Goal: Complete application form: Complete application form

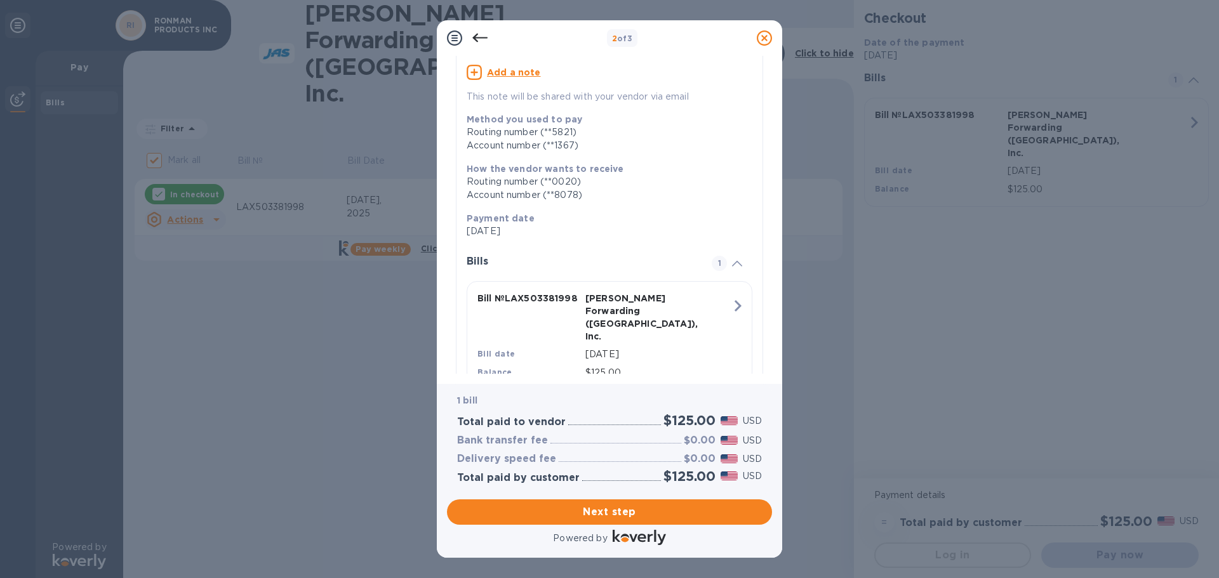
scroll to position [129, 0]
click at [646, 507] on span "Next step" at bounding box center [609, 512] width 305 height 15
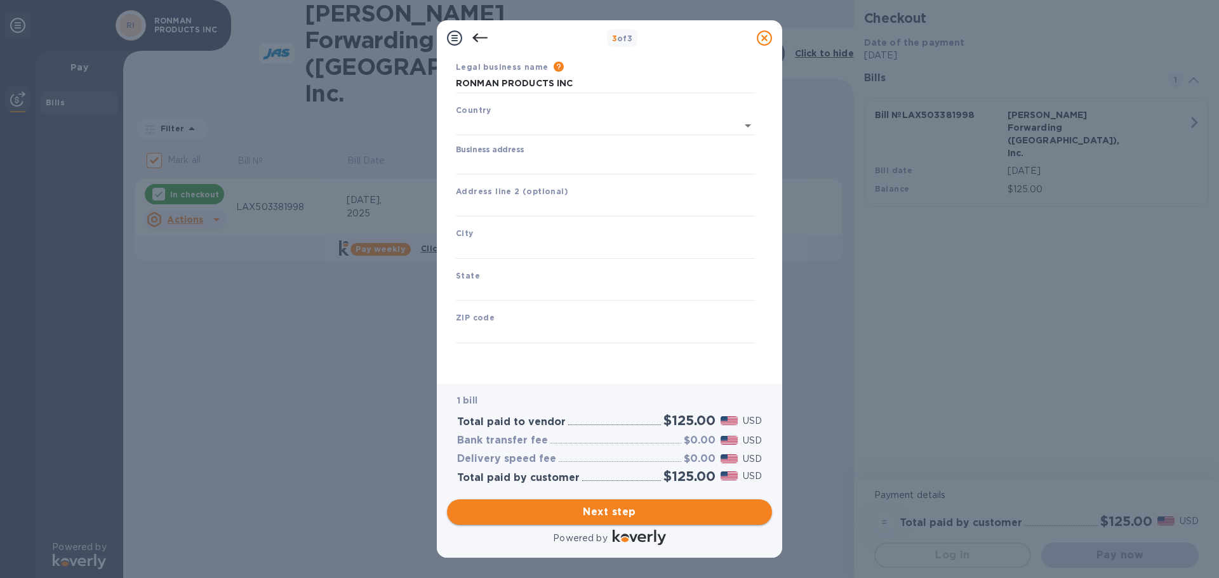
type input "[GEOGRAPHIC_DATA]"
click at [531, 161] on input "Business address" at bounding box center [606, 165] width 300 height 19
type input "8440 KASS DR"
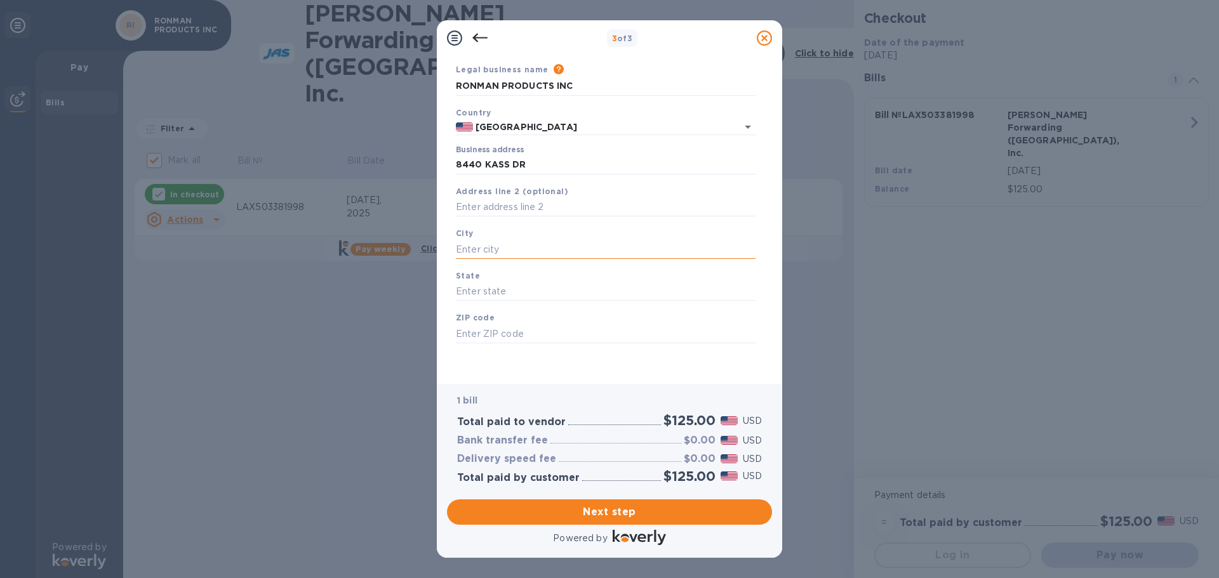
click at [526, 244] on input "text" at bounding box center [606, 249] width 300 height 19
type input "[GEOGRAPHIC_DATA]"
type input "CA"
type input "90621"
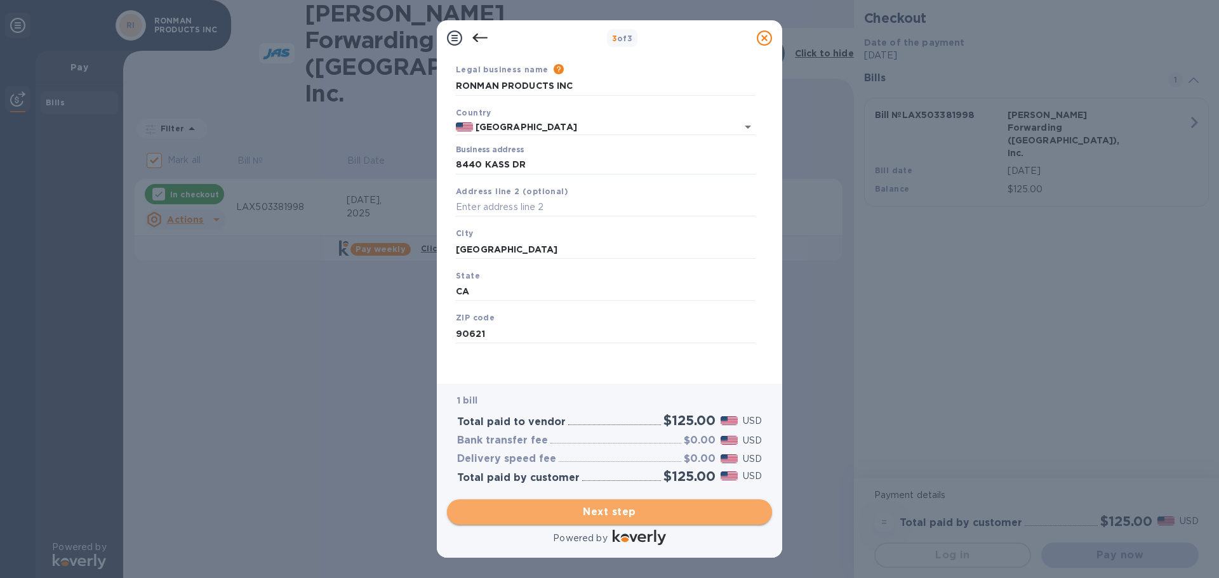
click at [625, 513] on span "Next step" at bounding box center [609, 512] width 305 height 15
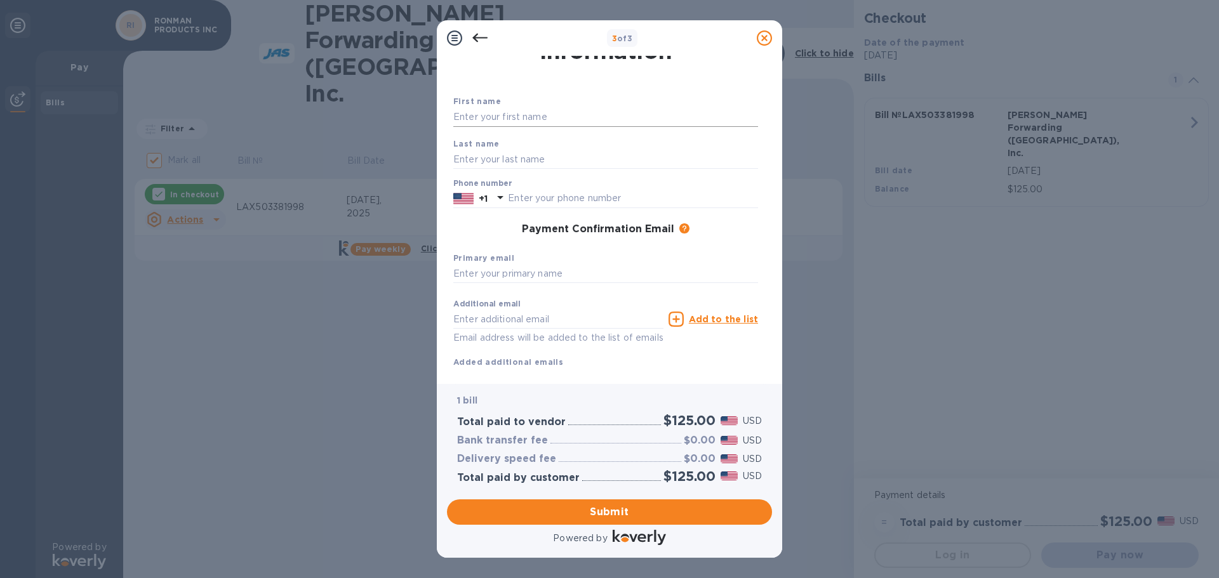
click at [489, 118] on input "text" at bounding box center [605, 117] width 305 height 19
type input "[PERSON_NAME]"
type input "7149943700"
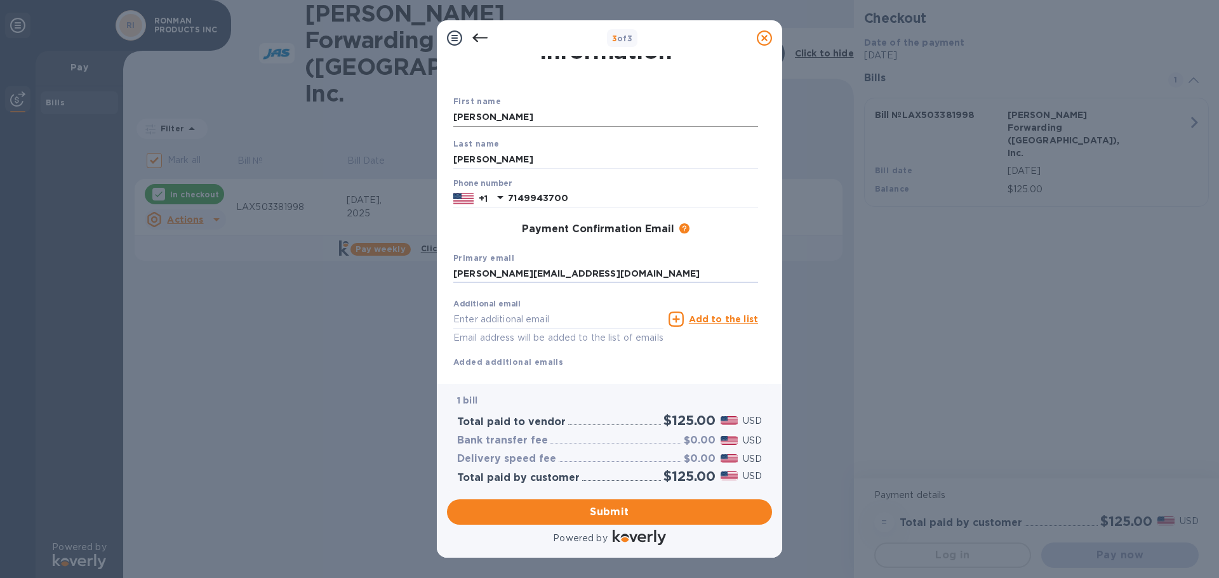
type input "[PERSON_NAME][EMAIL_ADDRESS][DOMAIN_NAME]"
type input "[EMAIL_ADDRESS][DOMAIN_NAME]"
click at [709, 319] on u "Add to the list" at bounding box center [723, 319] width 69 height 10
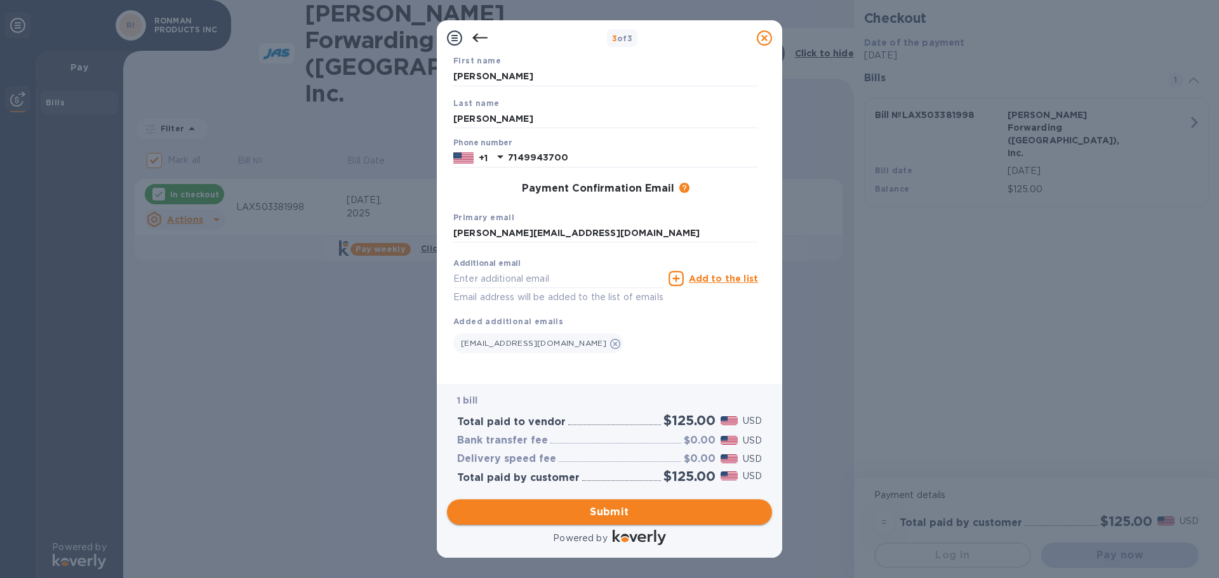
click at [621, 512] on span "Submit" at bounding box center [609, 512] width 305 height 15
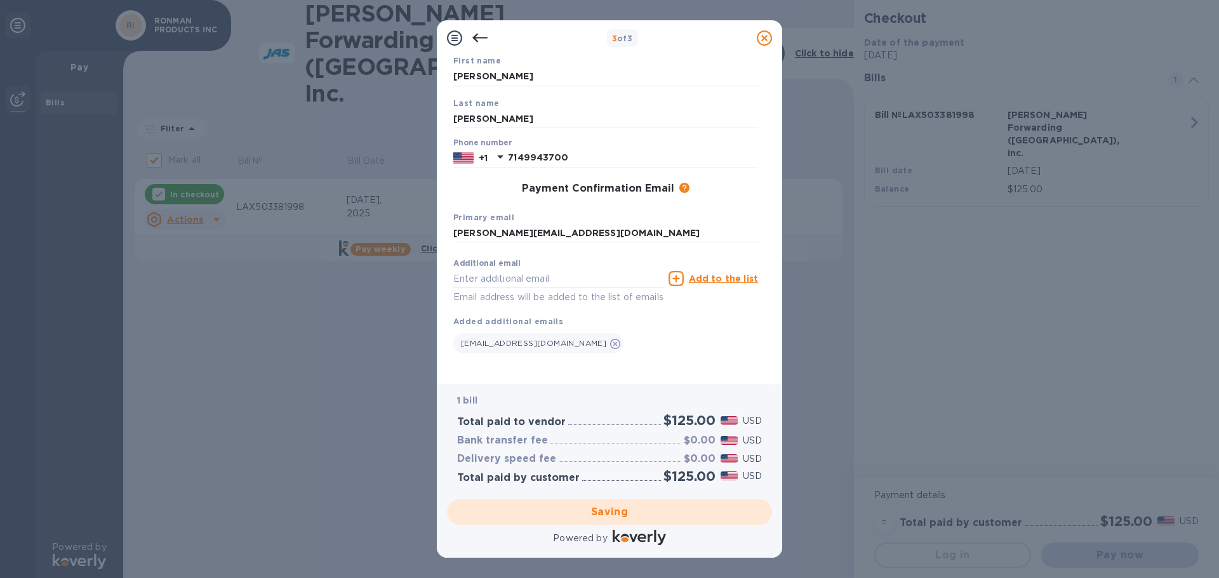
checkbox input "false"
